Goal: Information Seeking & Learning: Learn about a topic

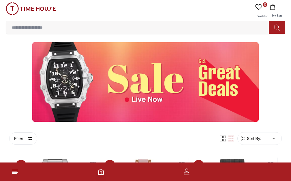
click at [0, 0] on span "BRANDS" at bounding box center [0, 0] width 0 height 0
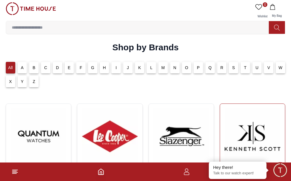
click at [225, 149] on img at bounding box center [253, 136] width 56 height 56
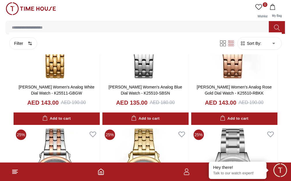
scroll to position [582, 0]
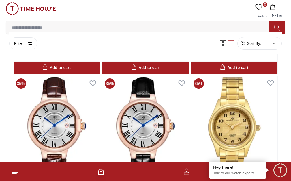
scroll to position [1903, 0]
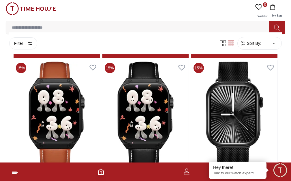
scroll to position [2744, 0]
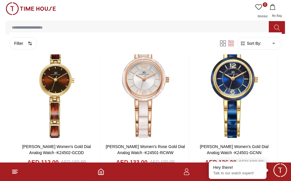
scroll to position [3707, 0]
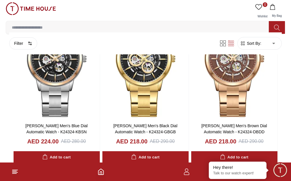
scroll to position [4670, 0]
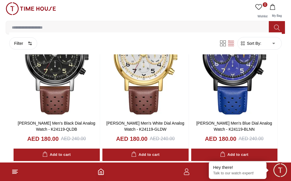
scroll to position [5474, 0]
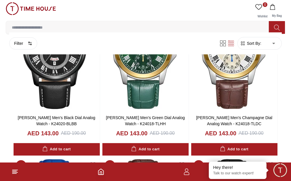
scroll to position [6431, 0]
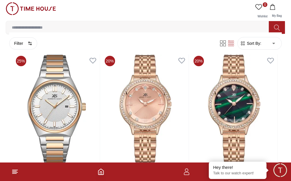
scroll to position [6908, 0]
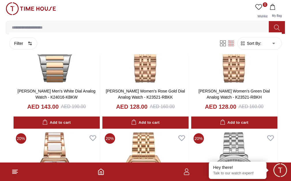
click at [0, 0] on span "BRANDS" at bounding box center [0, 0] width 0 height 0
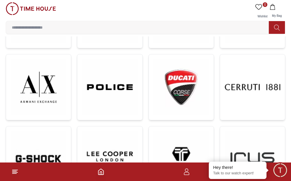
scroll to position [240, 0]
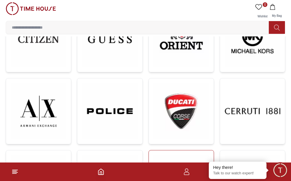
click at [209, 155] on img at bounding box center [182, 183] width 56 height 56
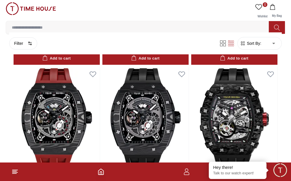
scroll to position [1004, 0]
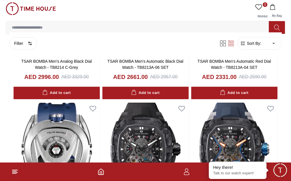
scroll to position [233, 0]
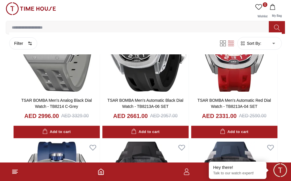
click at [0, 0] on link "BRANDS" at bounding box center [0, 0] width 0 height 0
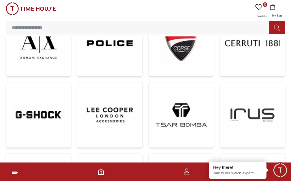
scroll to position [314, 0]
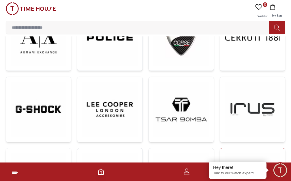
click at [225, 153] on img at bounding box center [253, 181] width 56 height 56
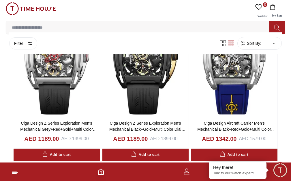
scroll to position [210, 0]
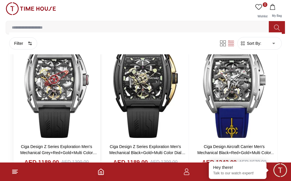
click at [100, 87] on img at bounding box center [57, 84] width 86 height 110
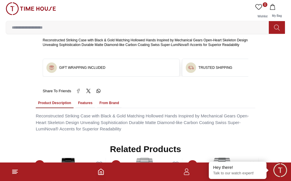
scroll to position [372, 0]
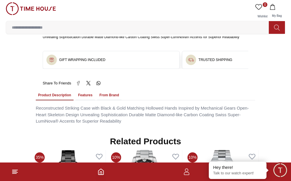
click at [95, 90] on button "Features" at bounding box center [85, 95] width 19 height 10
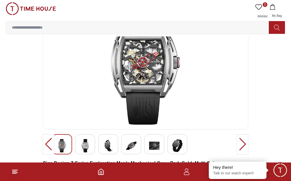
scroll to position [25, 0]
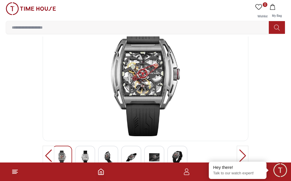
click at [0, 0] on img at bounding box center [0, 0] width 0 height 0
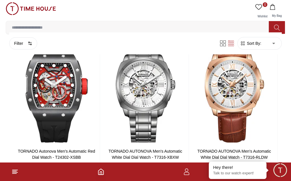
scroll to position [216, 0]
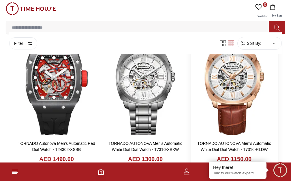
click at [268, 92] on img at bounding box center [234, 80] width 86 height 110
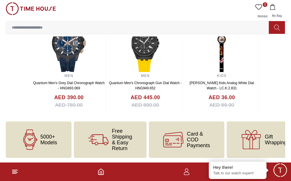
scroll to position [870, 0]
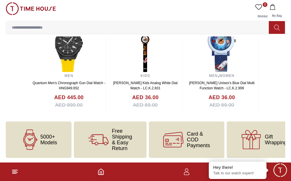
click at [0, 0] on link "Warranty And Repairs" at bounding box center [0, 0] width 0 height 0
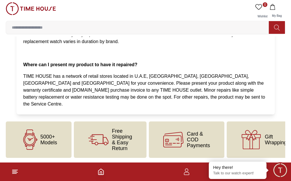
scroll to position [282, 0]
click at [0, 0] on link "Careers" at bounding box center [0, 0] width 0 height 0
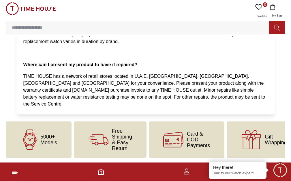
click at [0, 0] on link "Blog" at bounding box center [0, 0] width 0 height 0
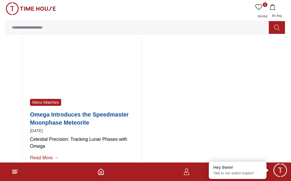
scroll to position [29, 0]
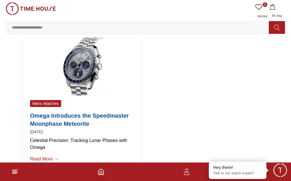
click at [0, 0] on link "Couple Watches" at bounding box center [0, 0] width 0 height 0
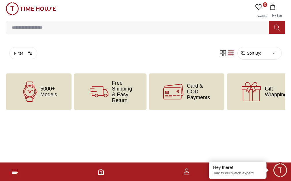
scroll to position [10, 0]
